Goal: Task Accomplishment & Management: Use online tool/utility

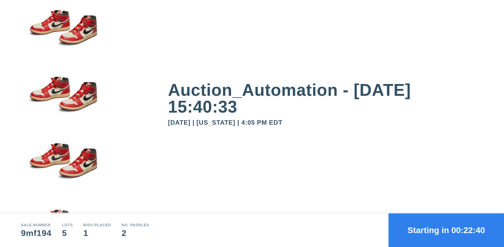
click at [446, 230] on button "Starting in 00:22:40" at bounding box center [445, 230] width 115 height 34
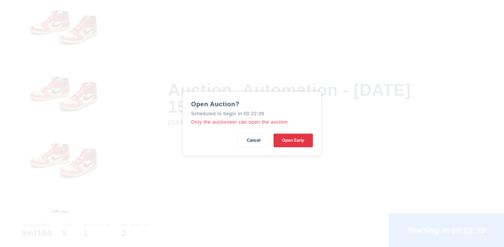
click at [293, 140] on button "Open Early" at bounding box center [292, 141] width 39 height 14
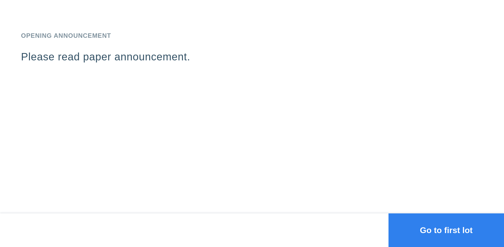
click at [446, 230] on button "Go to first lot" at bounding box center [445, 230] width 115 height 34
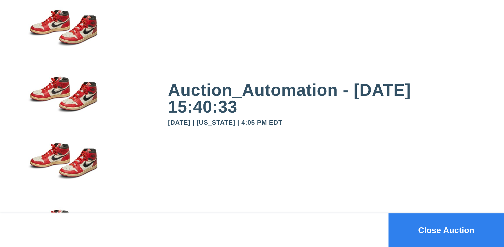
click at [446, 230] on button "Close Auction" at bounding box center [445, 230] width 115 height 34
